Goal: Information Seeking & Learning: Check status

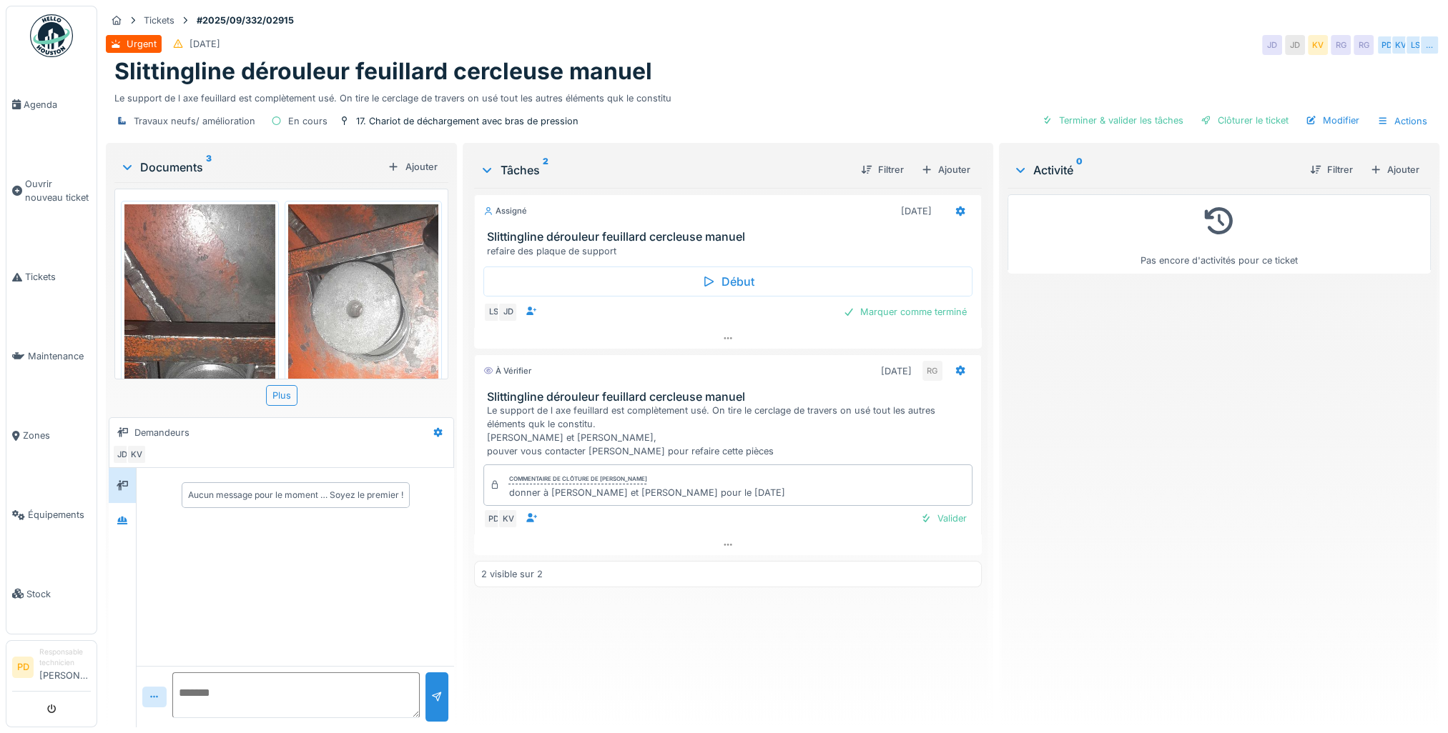
click at [210, 695] on textarea at bounding box center [295, 696] width 247 height 46
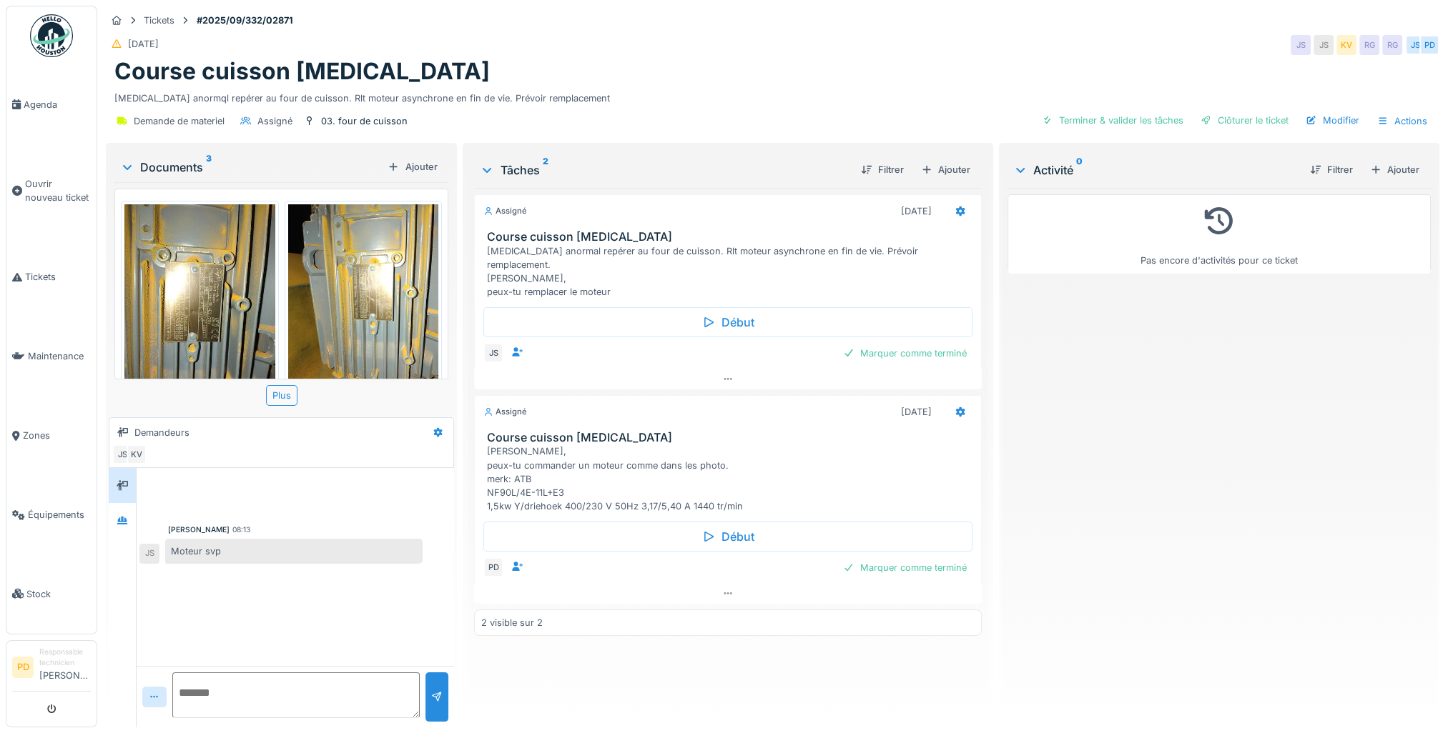
click at [192, 312] on img at bounding box center [199, 304] width 151 height 201
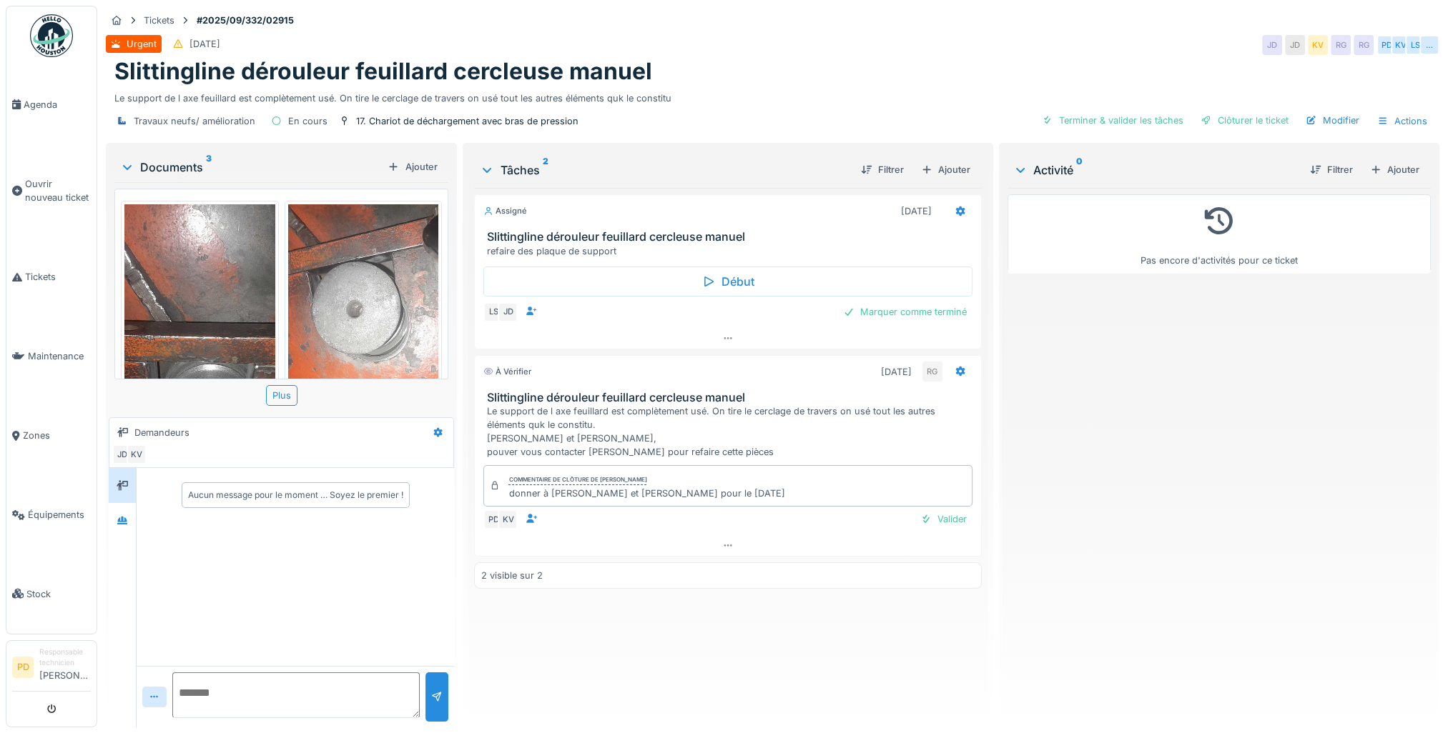
click at [212, 320] on img at bounding box center [199, 371] width 151 height 335
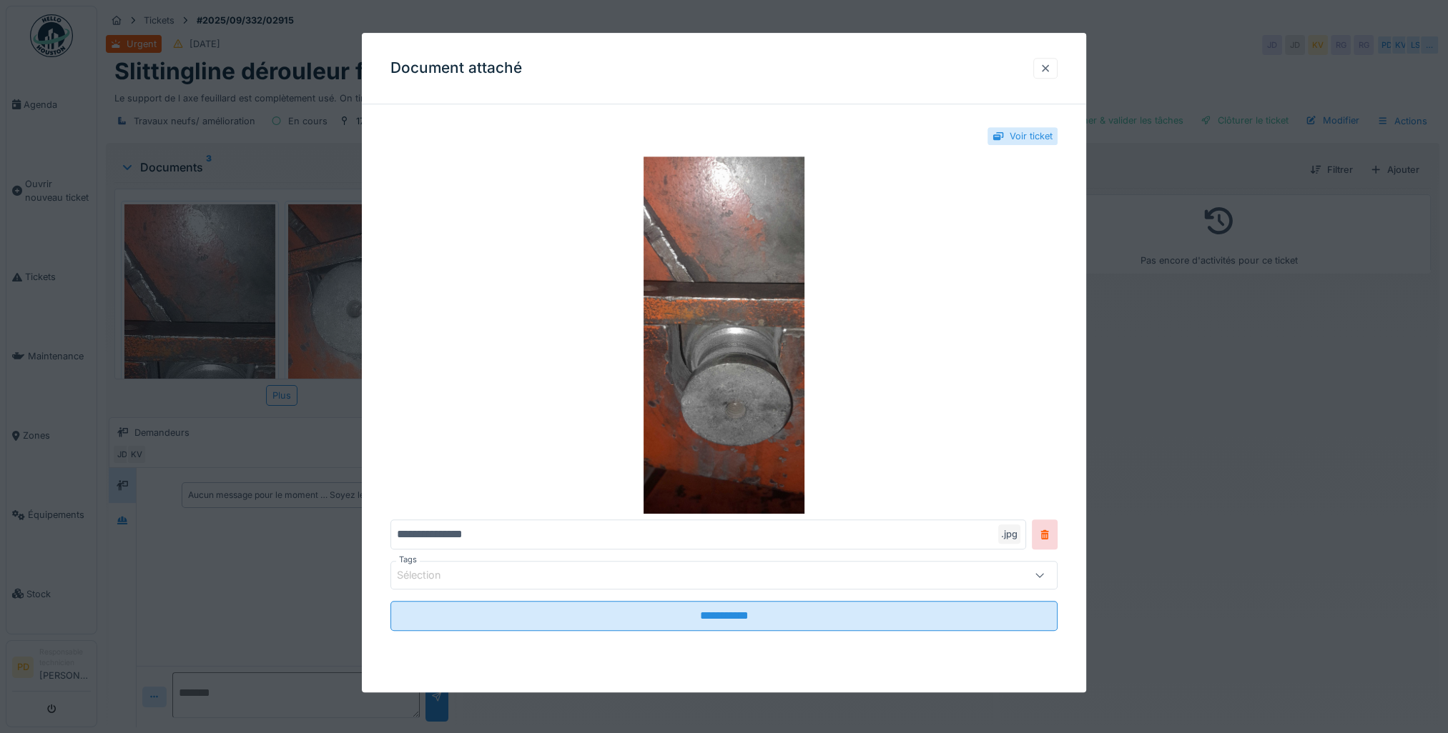
click at [1051, 67] on div at bounding box center [1044, 68] width 11 height 14
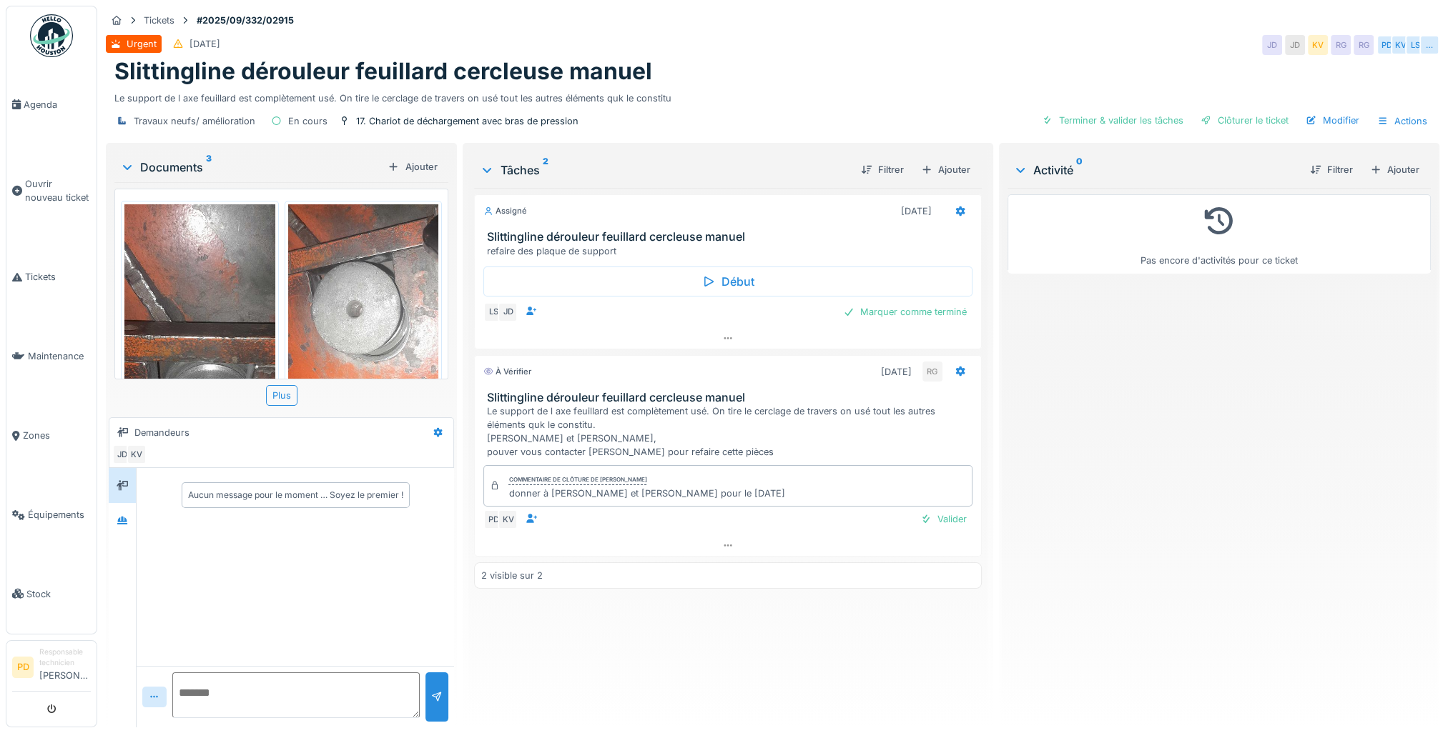
click at [445, 291] on div "20250923_194854.jpg 20250923_194848.jpg 20250923_194914.jpg" at bounding box center [281, 284] width 334 height 190
click at [393, 310] on img at bounding box center [363, 371] width 151 height 335
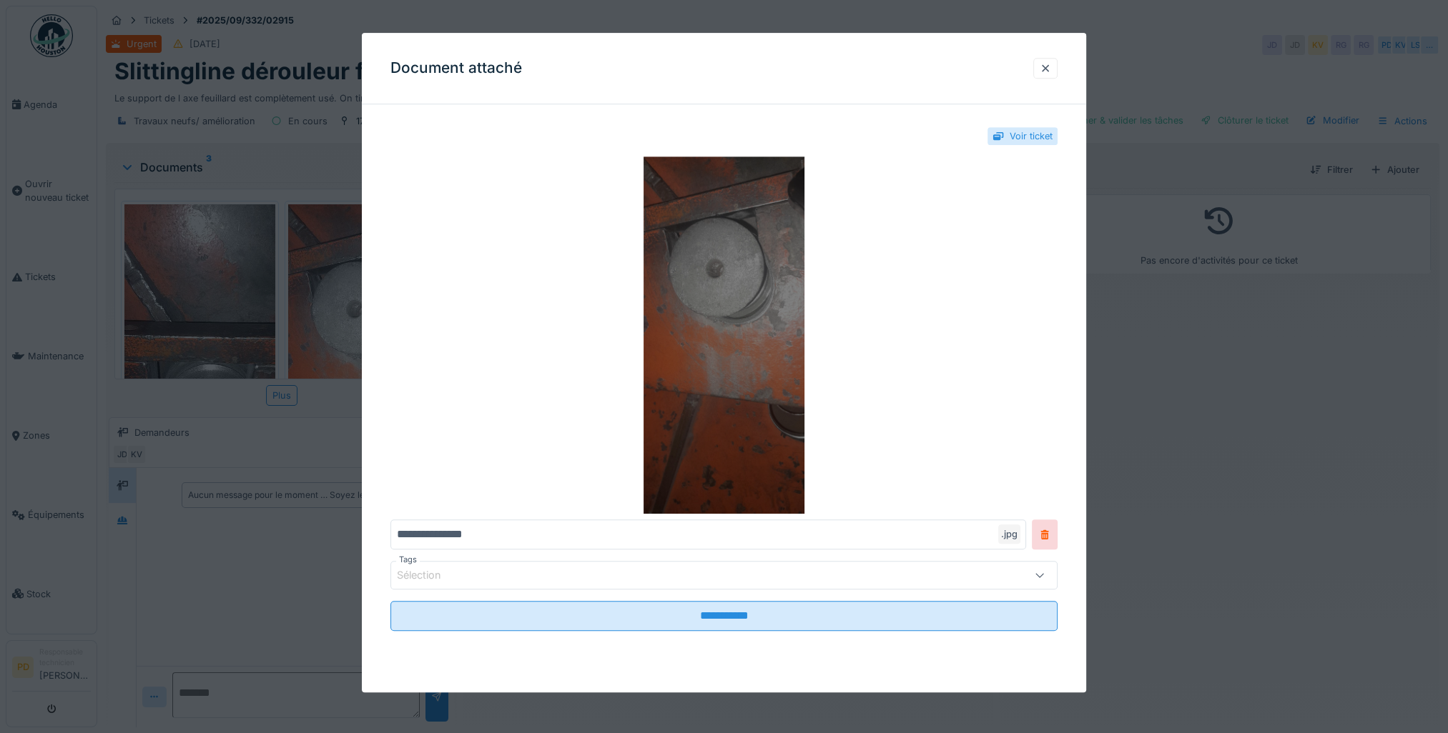
click at [703, 289] on img at bounding box center [723, 335] width 667 height 357
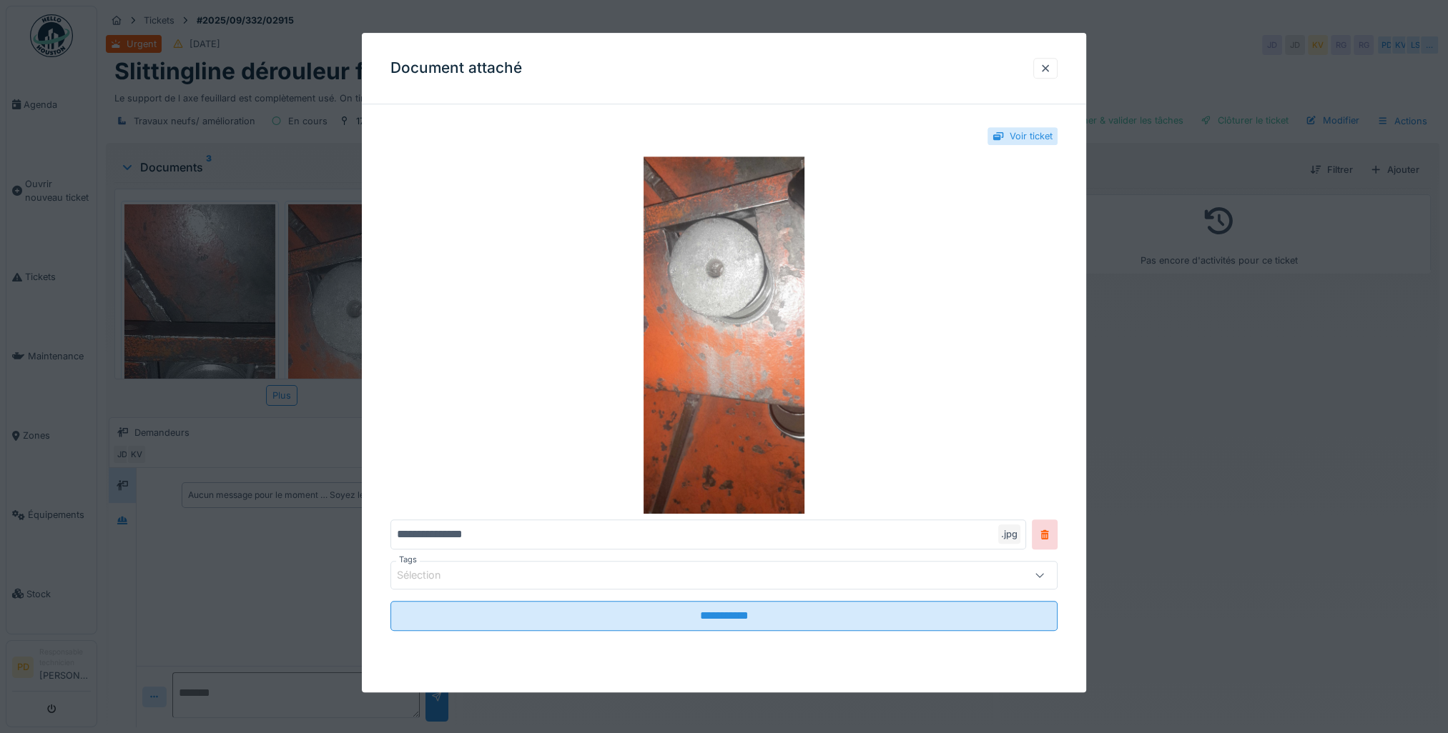
click at [1064, 69] on div "Document attaché" at bounding box center [724, 68] width 724 height 71
click at [1050, 65] on div at bounding box center [1044, 68] width 11 height 14
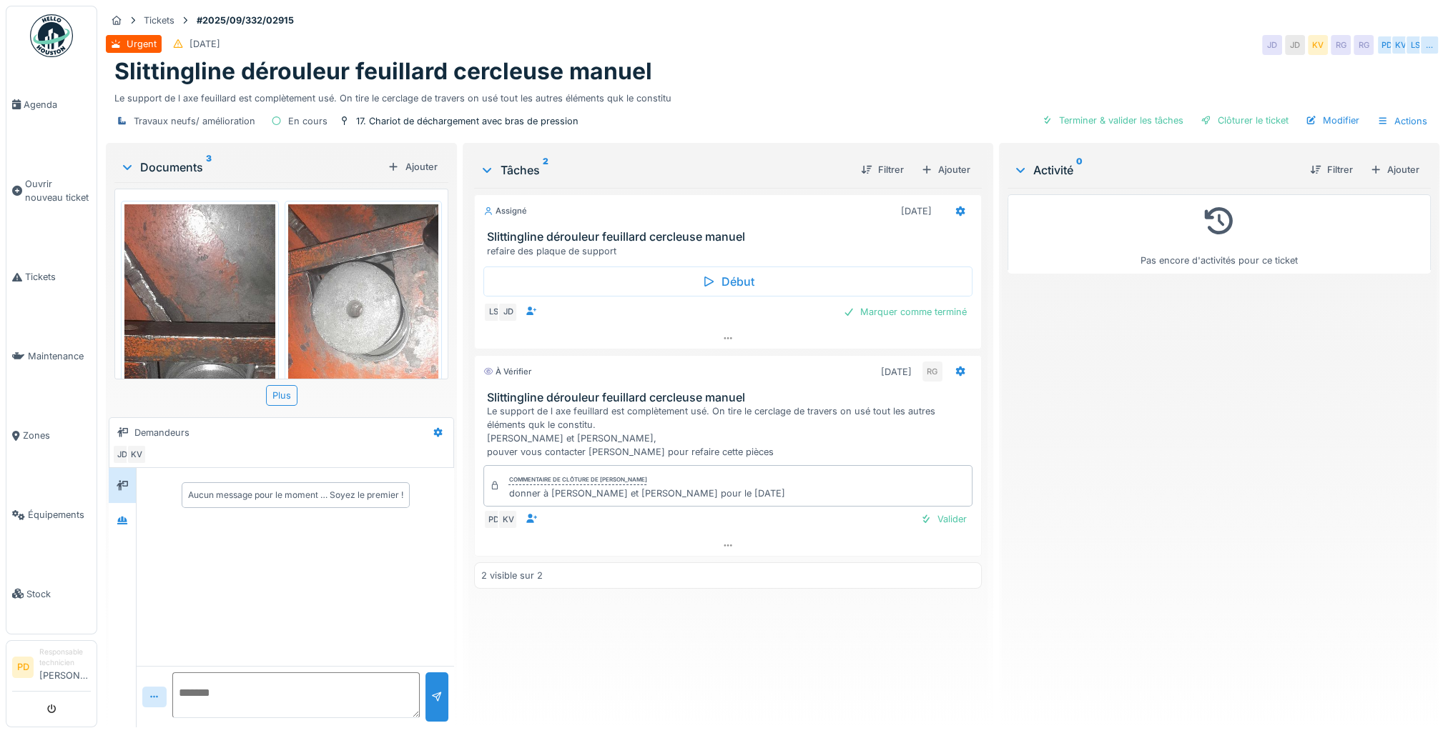
click at [197, 307] on img at bounding box center [199, 371] width 151 height 335
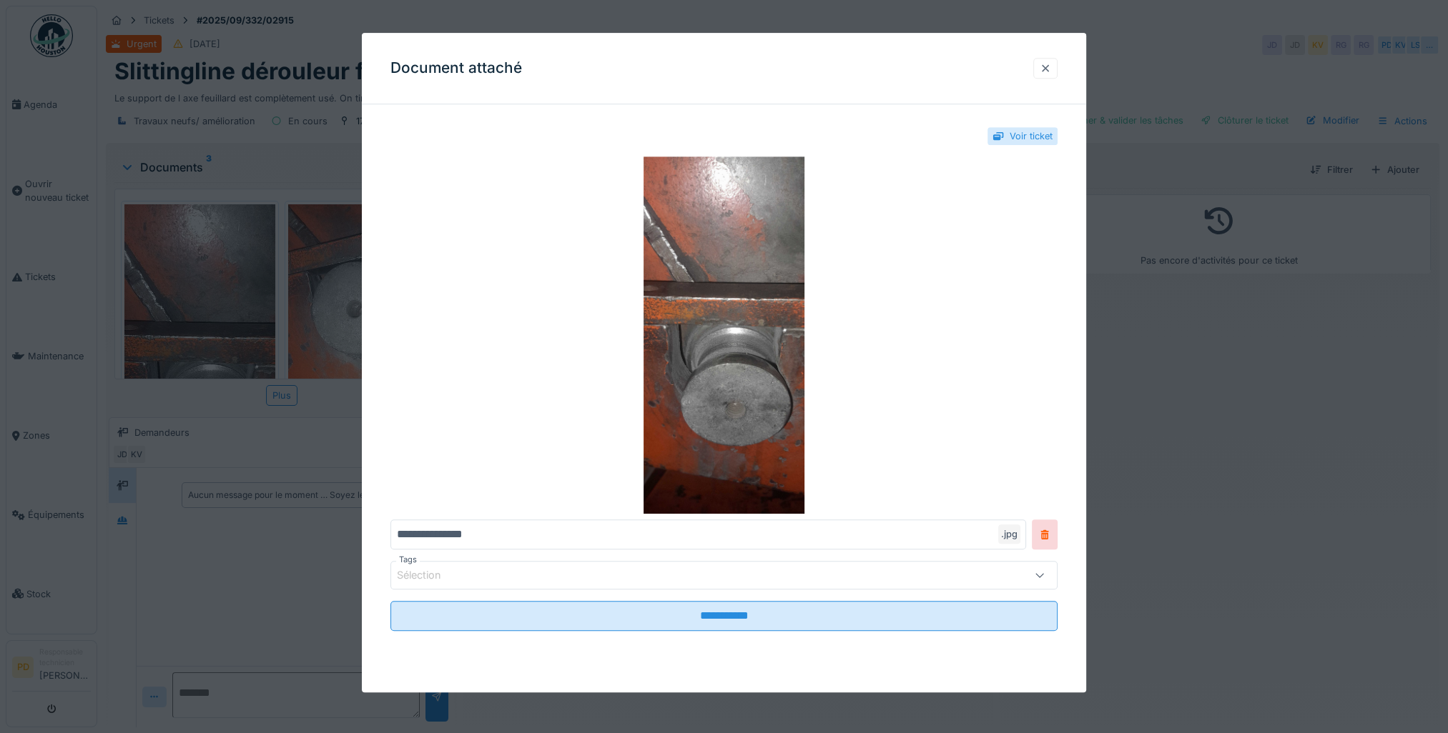
click at [1048, 66] on div at bounding box center [1044, 68] width 11 height 14
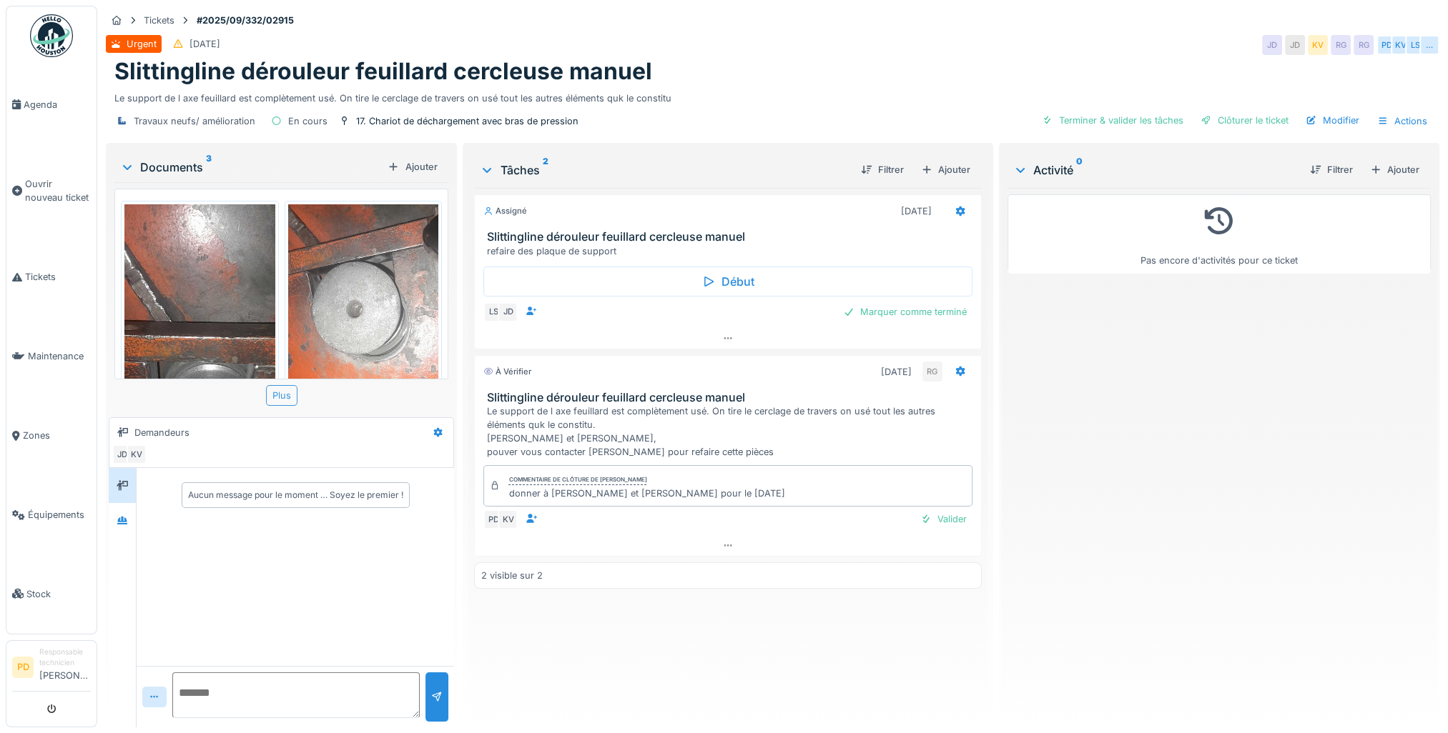
click at [280, 397] on div "Plus" at bounding box center [281, 395] width 31 height 21
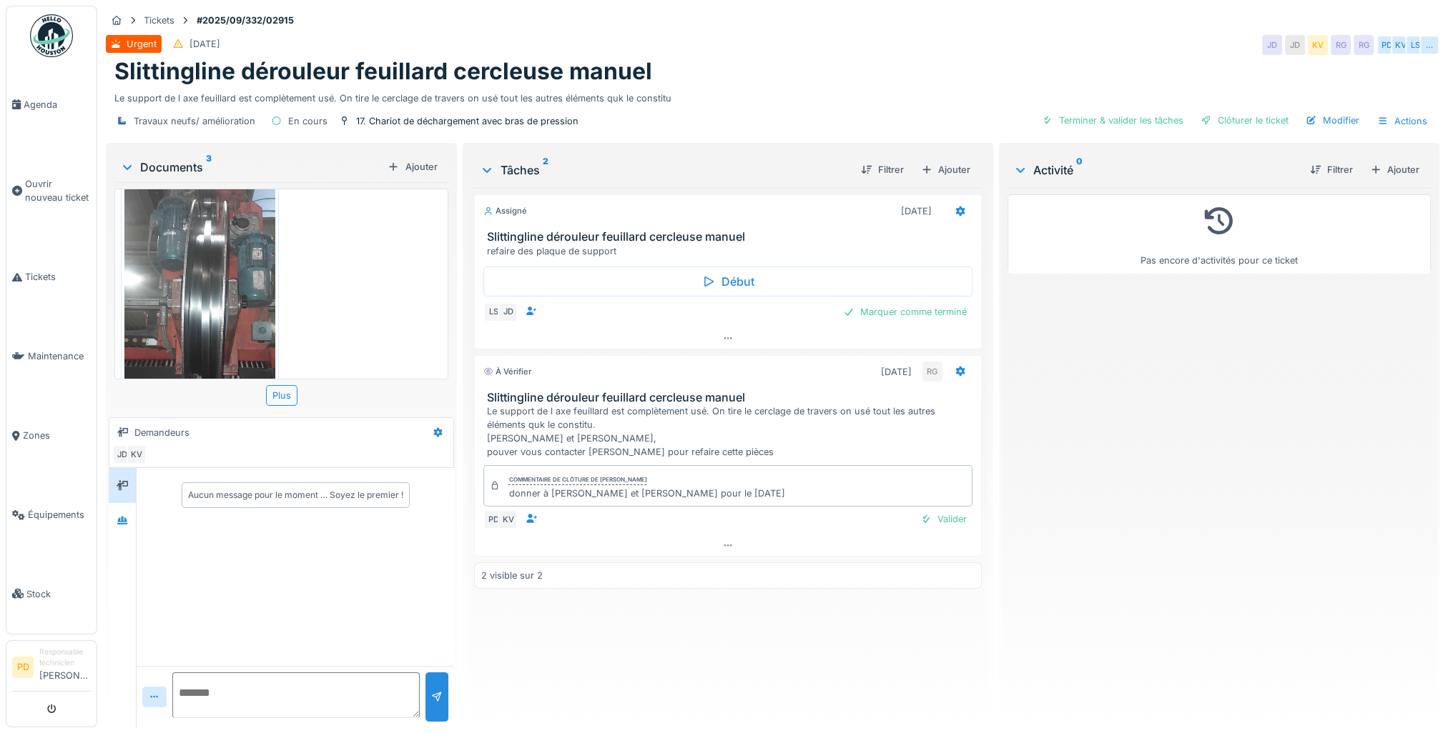
scroll to position [443, 0]
click at [237, 307] on img at bounding box center [199, 301] width 151 height 335
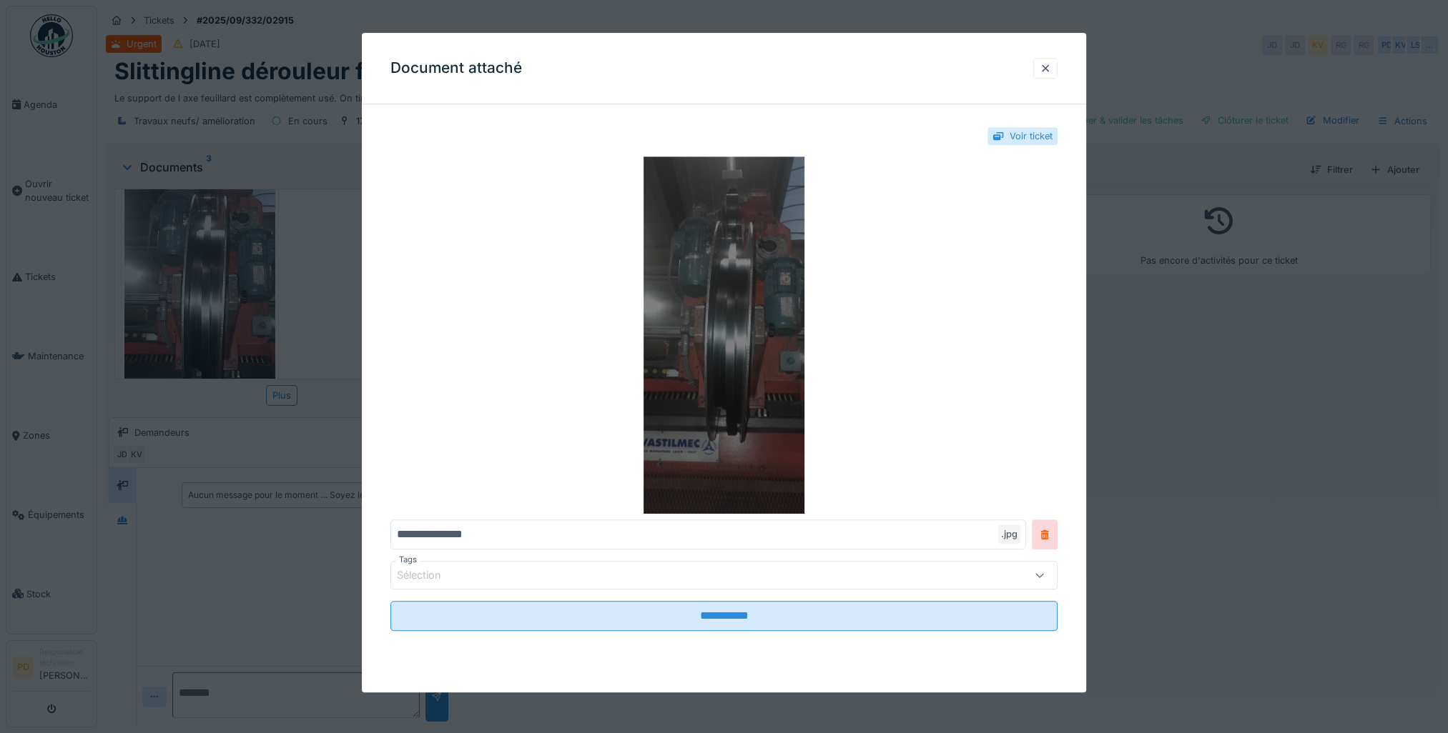
click at [733, 332] on img at bounding box center [723, 335] width 667 height 357
